Goal: Task Accomplishment & Management: Complete application form

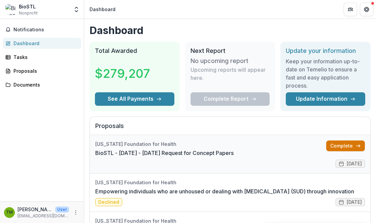
click at [340, 147] on link "Complete" at bounding box center [345, 145] width 39 height 11
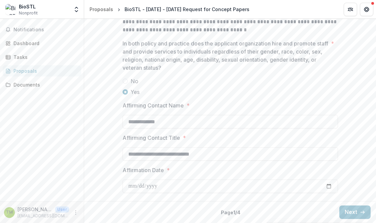
scroll to position [1082, 0]
click at [356, 210] on button "Next" at bounding box center [355, 211] width 31 height 13
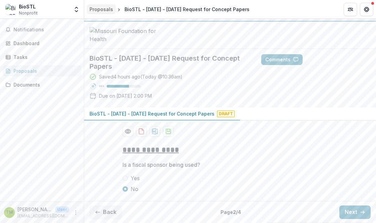
click at [108, 9] on div "Proposals" at bounding box center [102, 9] width 24 height 7
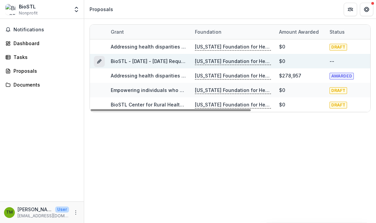
click at [100, 60] on icon "Grant d616c306-bd0d-4b6c-8c6f-0eaa0758e7dc" at bounding box center [101, 60] width 2 height 2
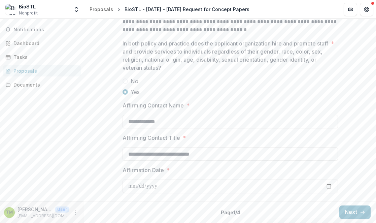
scroll to position [1082, 0]
click at [349, 212] on button "Next" at bounding box center [355, 211] width 31 height 13
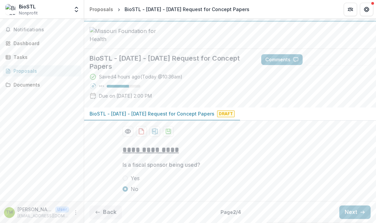
scroll to position [62, 0]
click at [352, 211] on button "Next" at bounding box center [355, 211] width 31 height 13
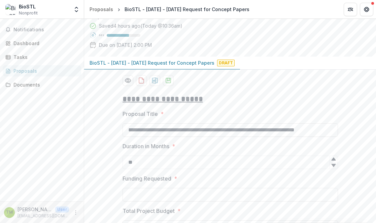
type input "********"
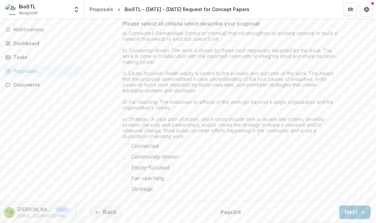
scroll to position [613, 0]
click at [355, 214] on button "Next" at bounding box center [355, 211] width 31 height 13
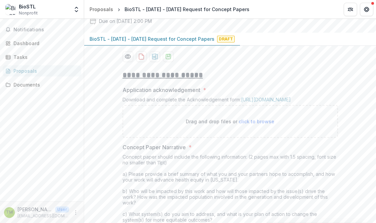
scroll to position [85, 0]
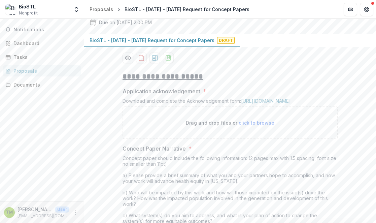
click at [259, 126] on span "click to browse" at bounding box center [257, 123] width 36 height 6
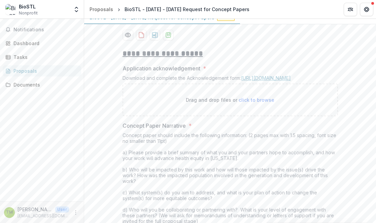
scroll to position [108, 0]
click at [254, 102] on span "click to browse" at bounding box center [257, 99] width 36 height 6
type input "**********"
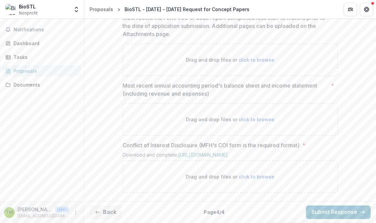
scroll to position [534, 0]
click at [247, 178] on span "click to browse" at bounding box center [257, 177] width 36 height 6
type input "**********"
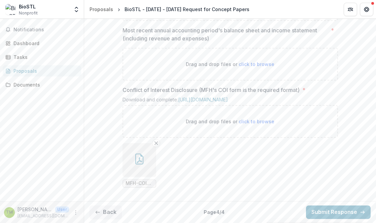
scroll to position [589, 0]
click at [105, 210] on button "Back" at bounding box center [106, 211] width 32 height 13
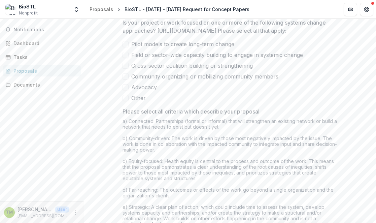
scroll to position [459, 0]
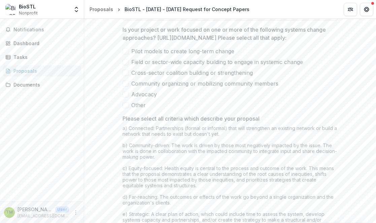
click at [183, 18] on div at bounding box center [224, 13] width 191 height 9
click at [267, 4] on link "[URL][DOMAIN_NAME]" at bounding box center [245, 1] width 50 height 6
click at [253, 18] on div at bounding box center [224, 13] width 191 height 9
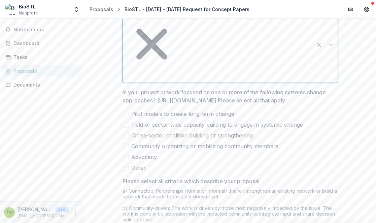
click at [329, 64] on div at bounding box center [325, 44] width 26 height 75
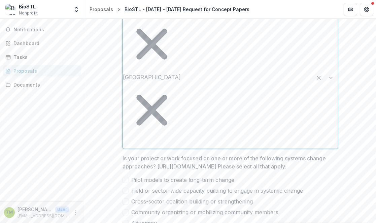
click at [181, 81] on icon "Remove Central Region" at bounding box center [152, 110] width 58 height 58
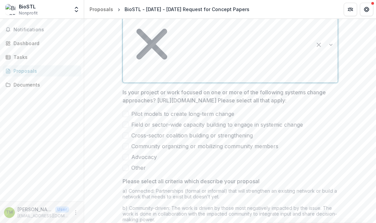
click at [179, 67] on icon "Remove Southwest Region" at bounding box center [152, 44] width 58 height 58
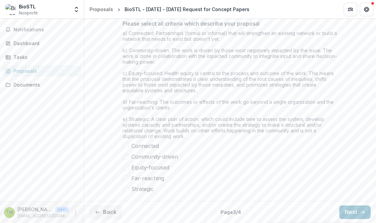
scroll to position [592, 0]
drag, startPoint x: 190, startPoint y: 158, endPoint x: 92, endPoint y: 99, distance: 114.4
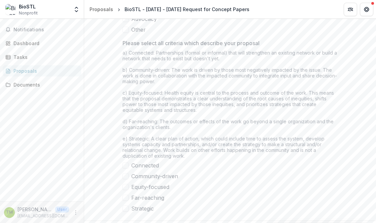
scroll to position [587, 0]
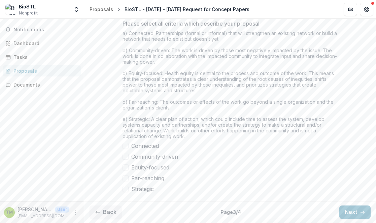
drag, startPoint x: 121, startPoint y: 62, endPoint x: 280, endPoint y: 166, distance: 190.1
copy div "Is your project or work focused on one or more of the following systems change …"
